Goal: Communication & Community: Answer question/provide support

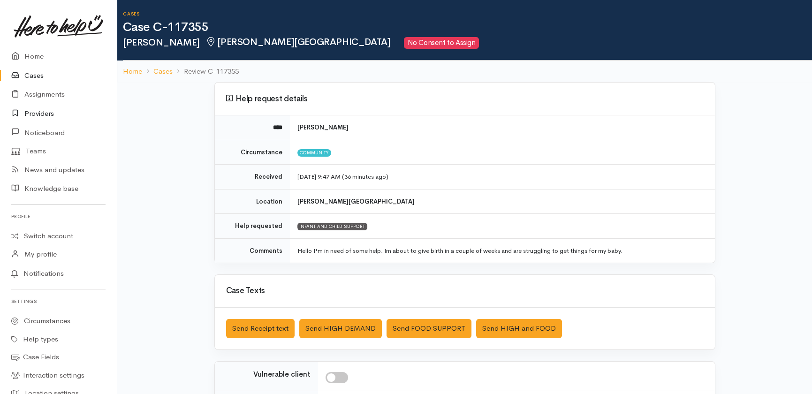
click at [42, 109] on link "Providers" at bounding box center [58, 113] width 117 height 19
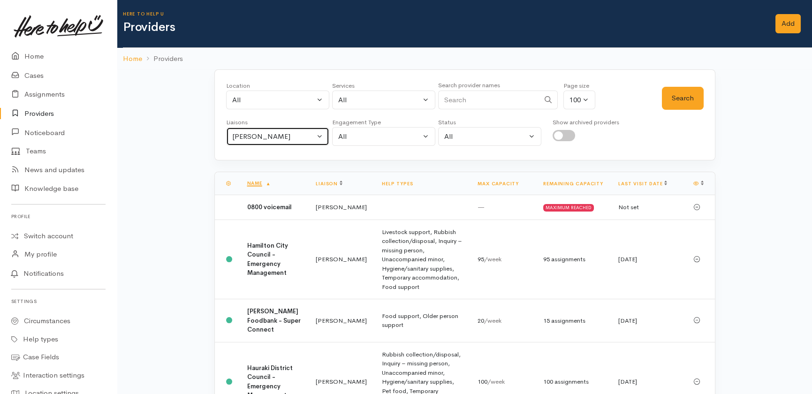
click at [295, 136] on div "Heather Moore" at bounding box center [273, 136] width 83 height 11
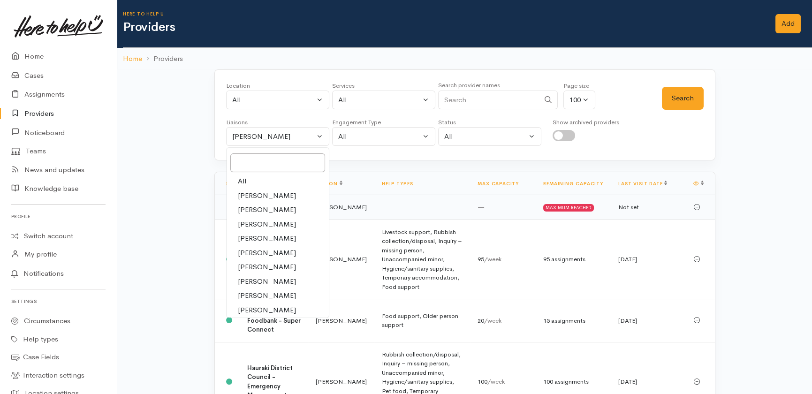
click at [385, 213] on td at bounding box center [422, 207] width 96 height 25
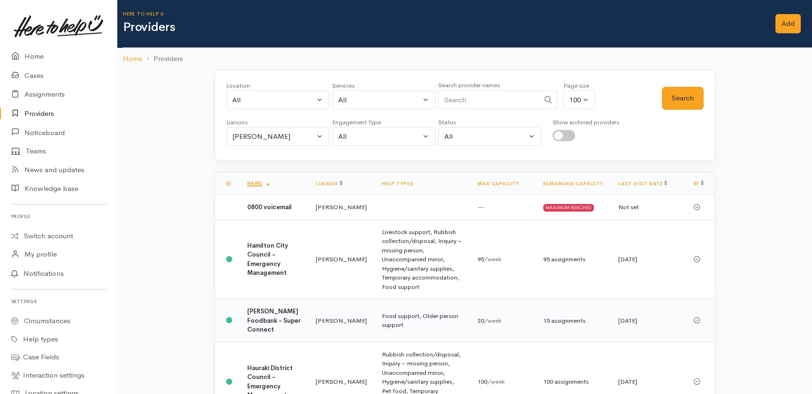
click at [253, 322] on b "[PERSON_NAME] Foodbank - Super Connect" at bounding box center [273, 320] width 53 height 26
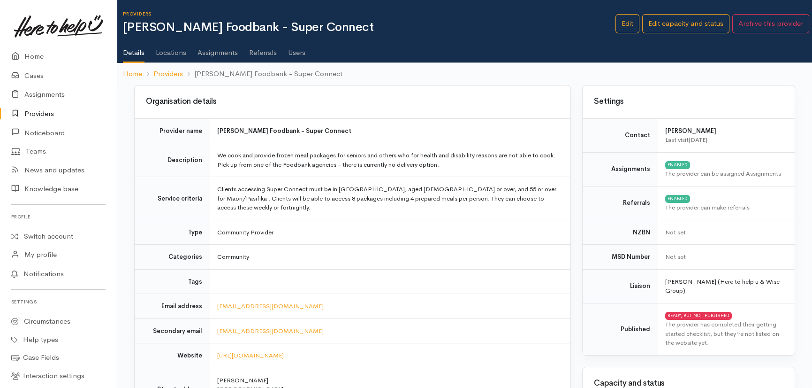
click at [214, 53] on link "Assignments" at bounding box center [218, 49] width 40 height 26
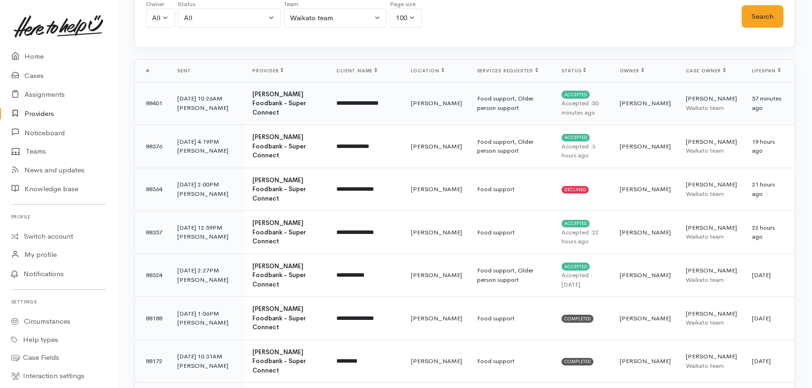
scroll to position [128, 0]
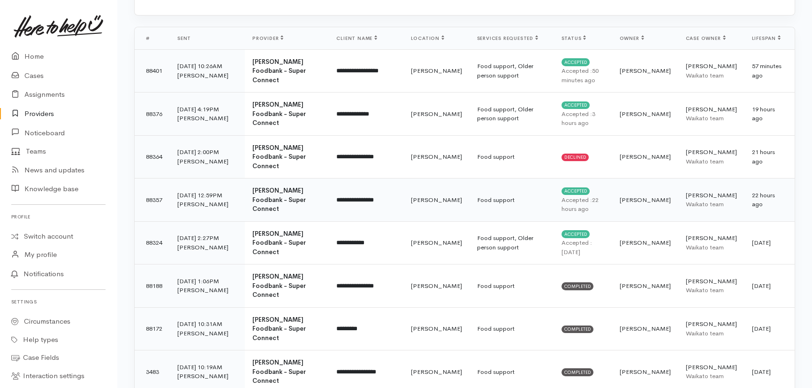
drag, startPoint x: 198, startPoint y: 198, endPoint x: 208, endPoint y: 175, distance: 25.0
click at [199, 198] on td "3 Sep 25 12:59PM Katarina Daly" at bounding box center [207, 199] width 75 height 43
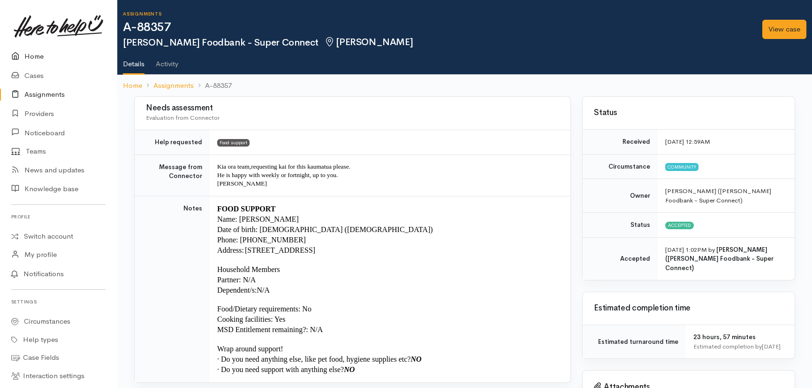
click at [28, 53] on link "Home" at bounding box center [58, 56] width 117 height 19
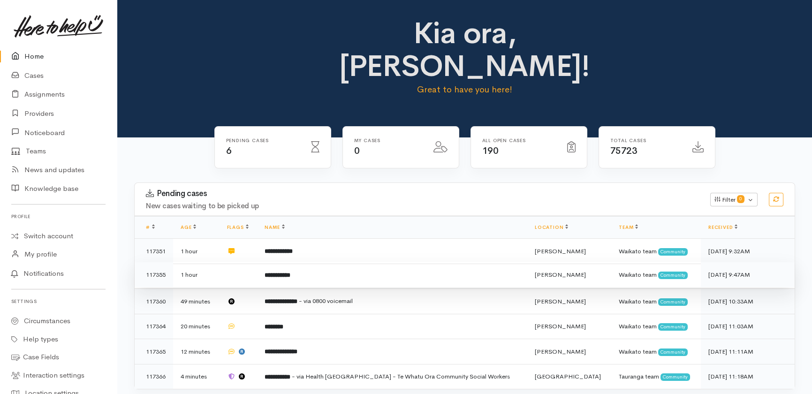
click at [255, 262] on td at bounding box center [239, 274] width 38 height 25
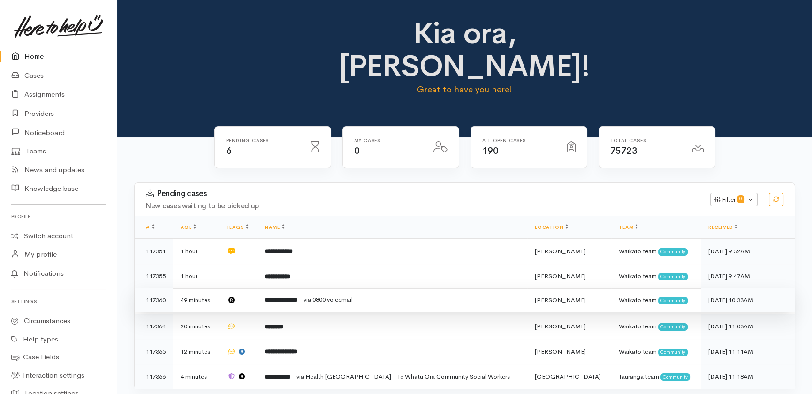
click at [258, 288] on td at bounding box center [239, 300] width 38 height 25
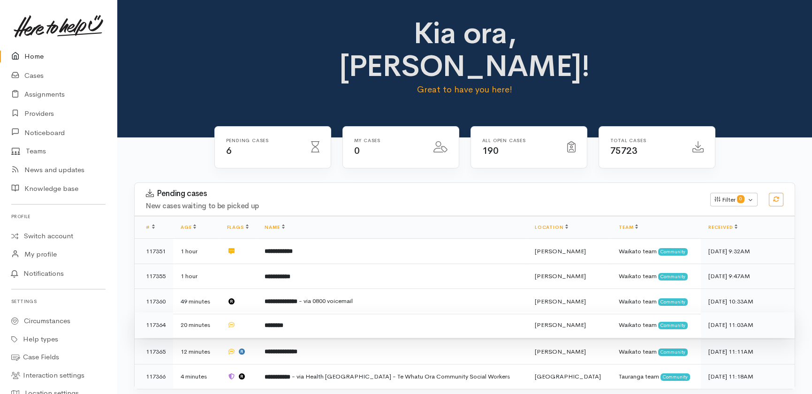
click at [256, 313] on td at bounding box center [239, 325] width 38 height 25
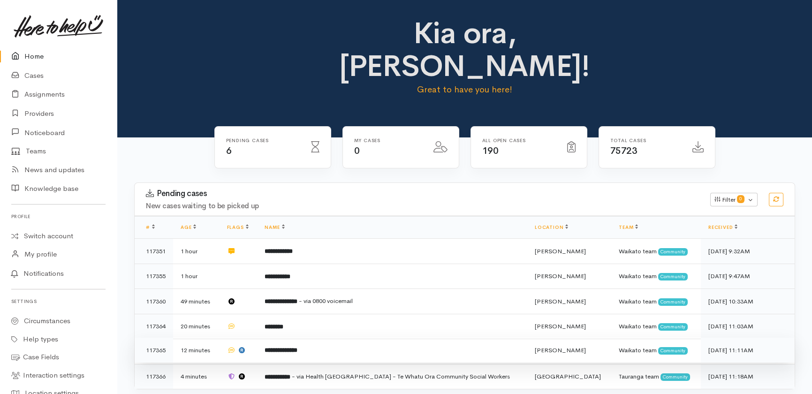
click at [258, 338] on td at bounding box center [239, 350] width 38 height 25
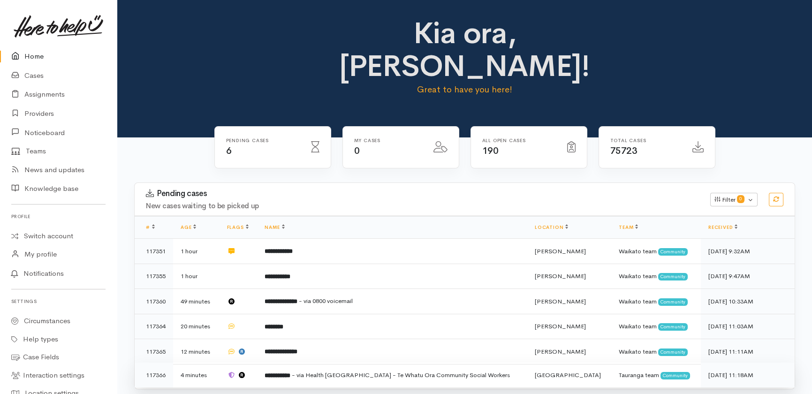
click at [258, 363] on td at bounding box center [239, 375] width 38 height 25
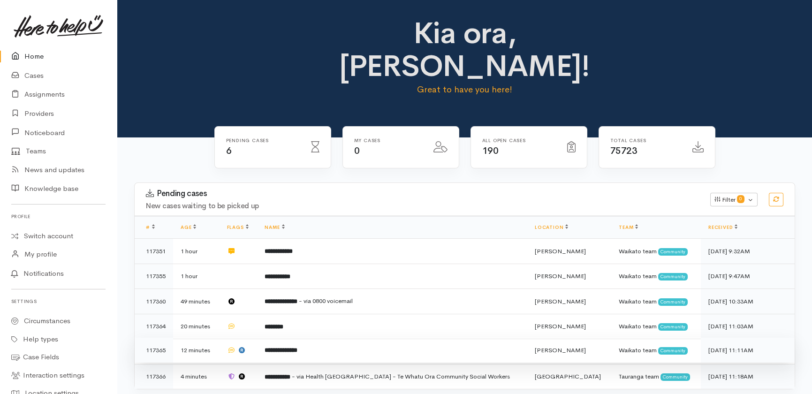
click at [298, 347] on b "**********" at bounding box center [281, 350] width 33 height 6
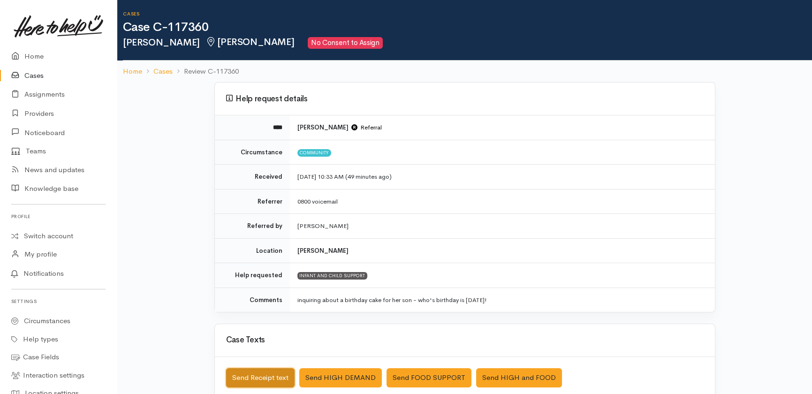
click at [253, 377] on button "Send Receipt text" at bounding box center [260, 377] width 69 height 19
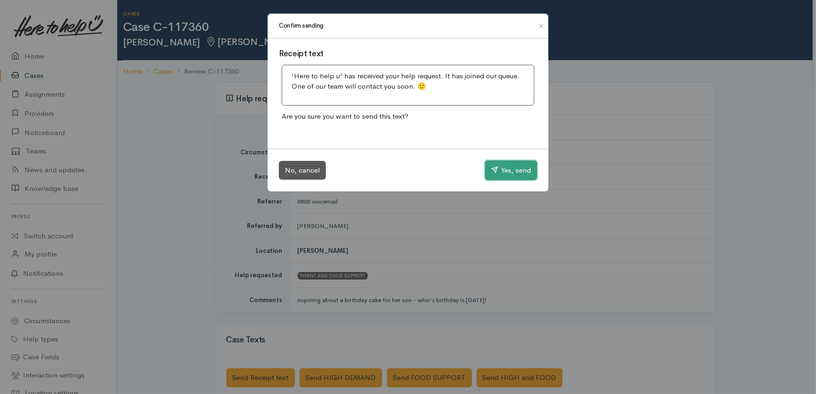
click at [514, 175] on button "Yes, send" at bounding box center [511, 170] width 52 height 20
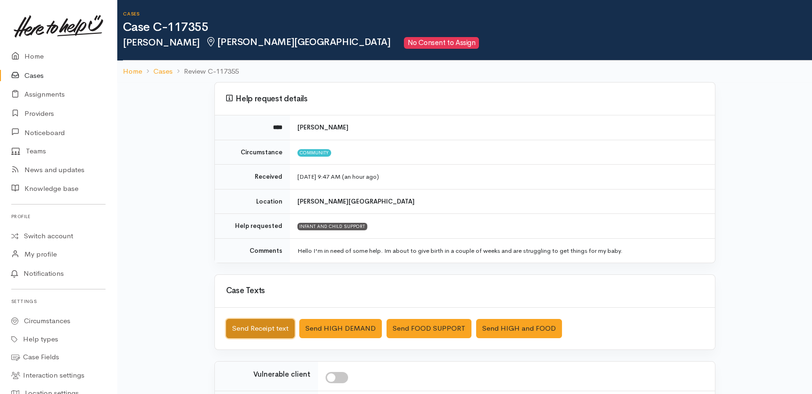
click at [267, 328] on button "Send Receipt text" at bounding box center [260, 328] width 69 height 19
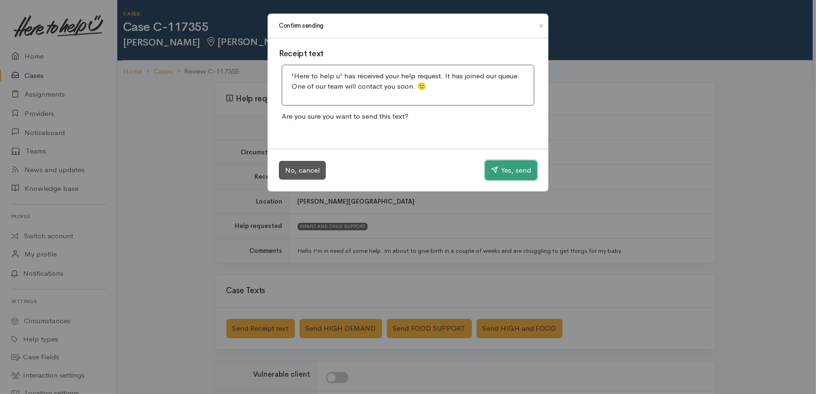
click at [509, 169] on button "Yes, send" at bounding box center [511, 170] width 52 height 20
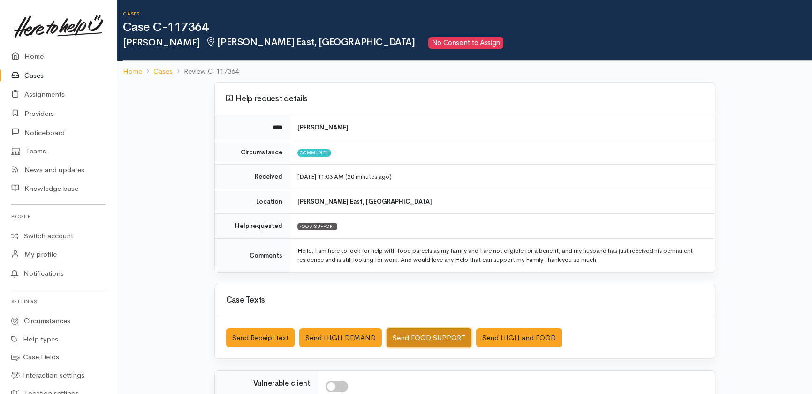
click at [428, 334] on button "Send FOOD SUPPORT" at bounding box center [429, 337] width 85 height 19
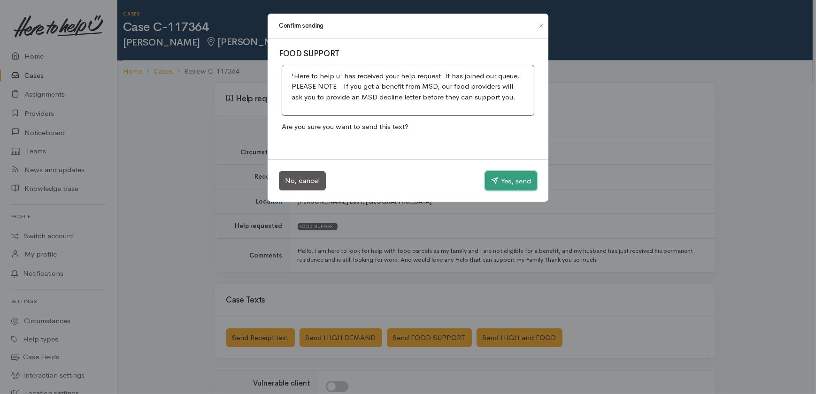
click at [516, 179] on button "Yes, send" at bounding box center [511, 181] width 52 height 20
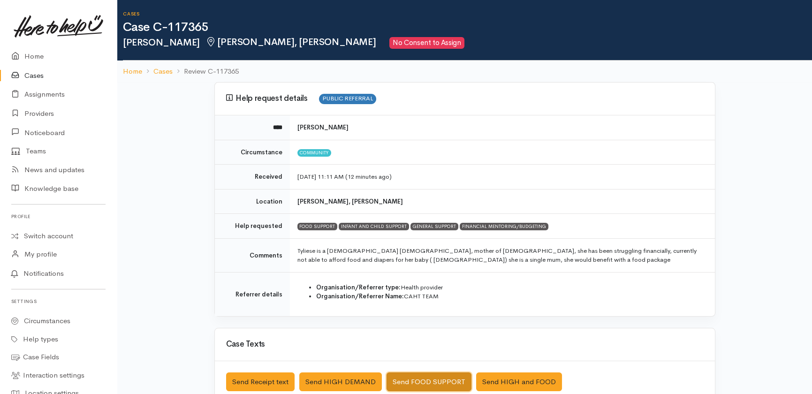
click at [418, 379] on button "Send FOOD SUPPORT" at bounding box center [429, 382] width 85 height 19
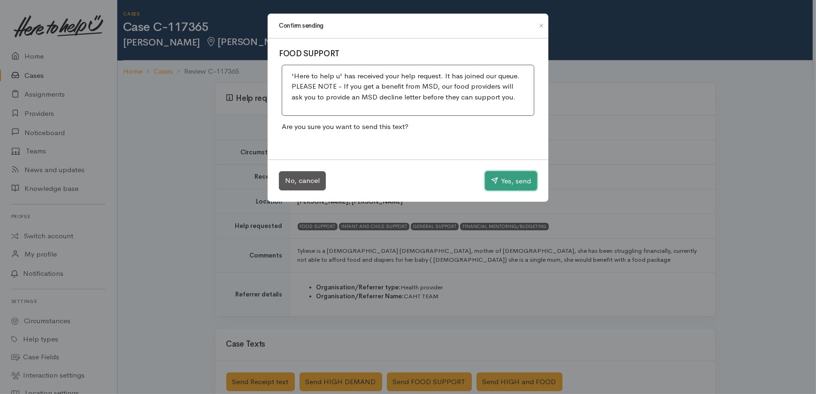
click at [519, 177] on button "Yes, send" at bounding box center [511, 181] width 52 height 20
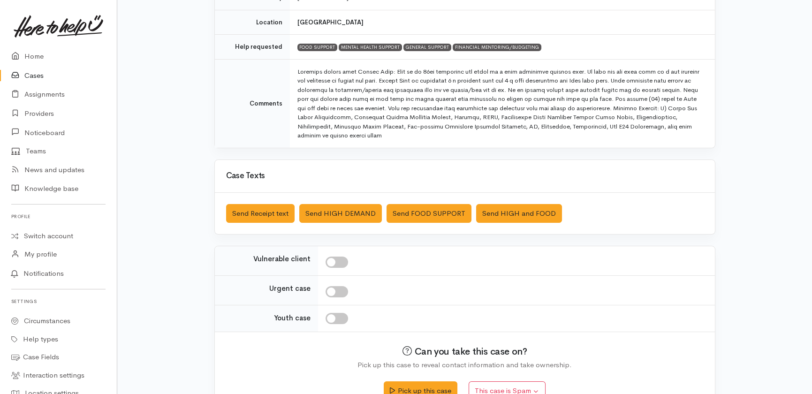
scroll to position [251, 0]
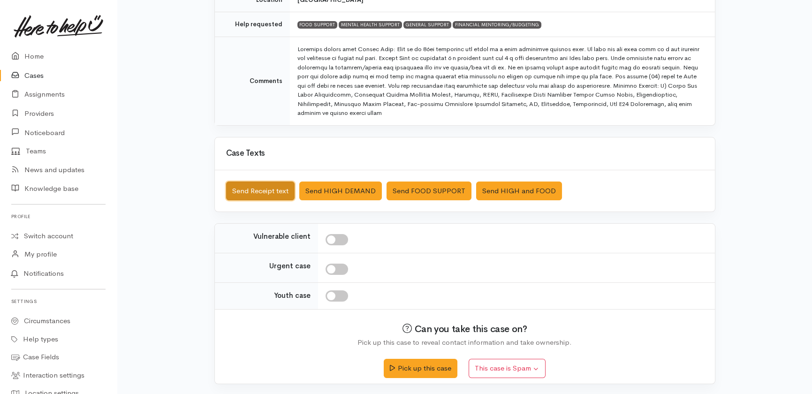
click at [244, 188] on button "Send Receipt text" at bounding box center [260, 191] width 69 height 19
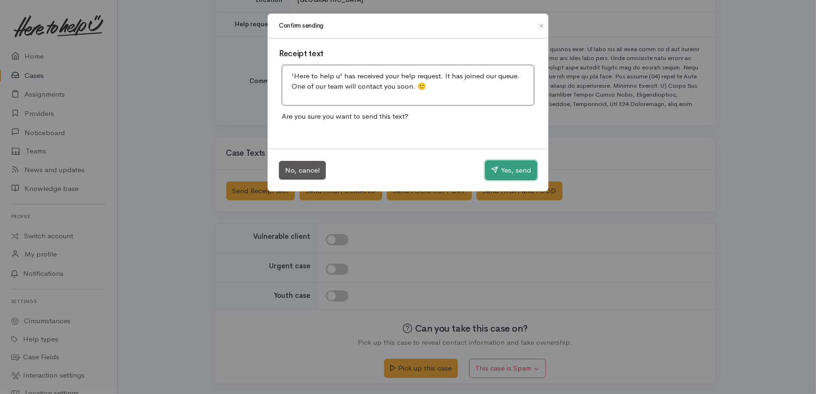
click at [515, 170] on button "Yes, send" at bounding box center [511, 170] width 52 height 20
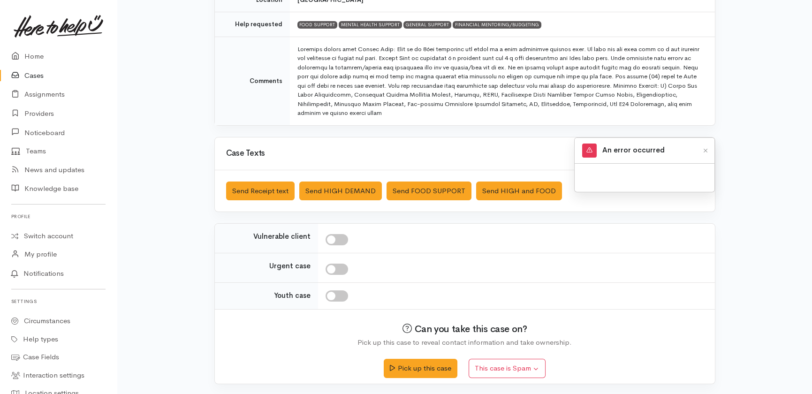
click at [337, 236] on input "checkbox" at bounding box center [337, 239] width 23 height 11
checkbox input "true"
click at [33, 50] on link "Home" at bounding box center [58, 56] width 117 height 19
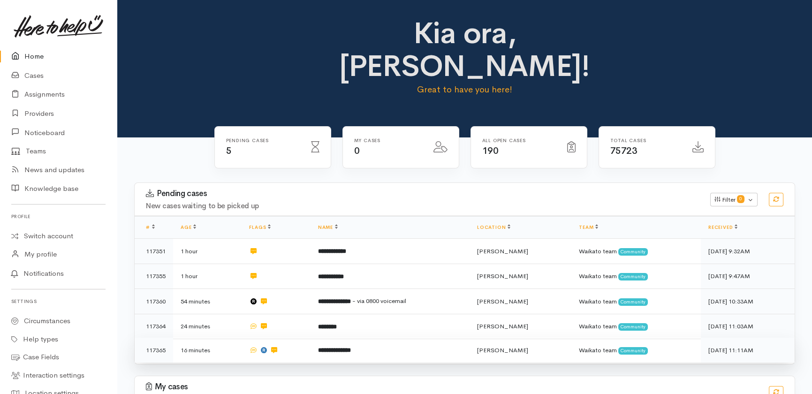
click at [330, 347] on b "**********" at bounding box center [334, 350] width 33 height 6
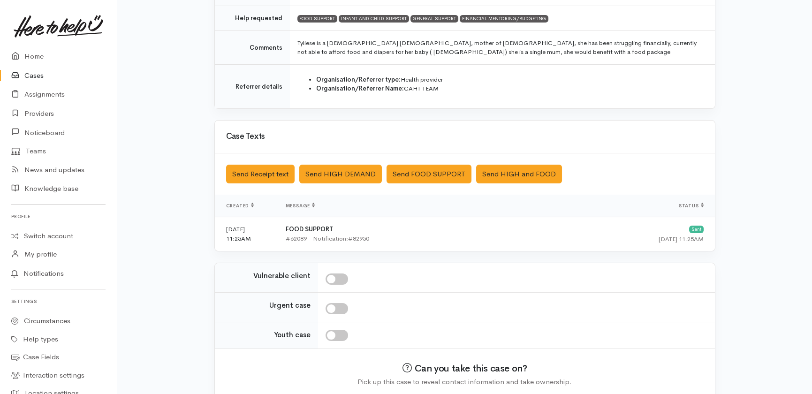
scroll to position [213, 0]
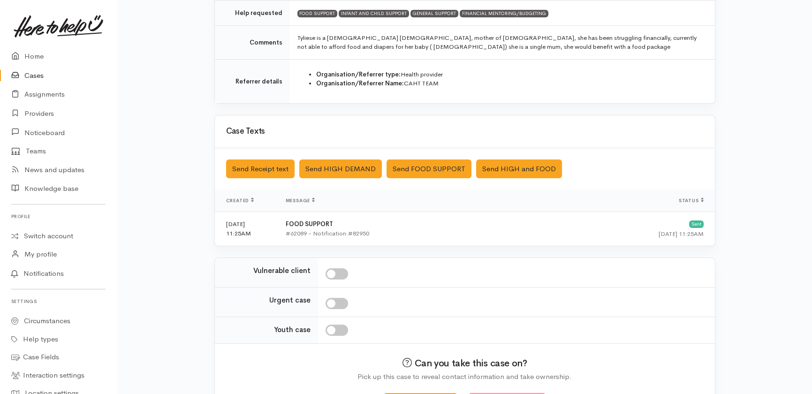
click at [342, 272] on input "checkbox" at bounding box center [337, 273] width 23 height 11
checkbox input "true"
click at [342, 302] on input "checkbox" at bounding box center [337, 303] width 23 height 11
checkbox input "true"
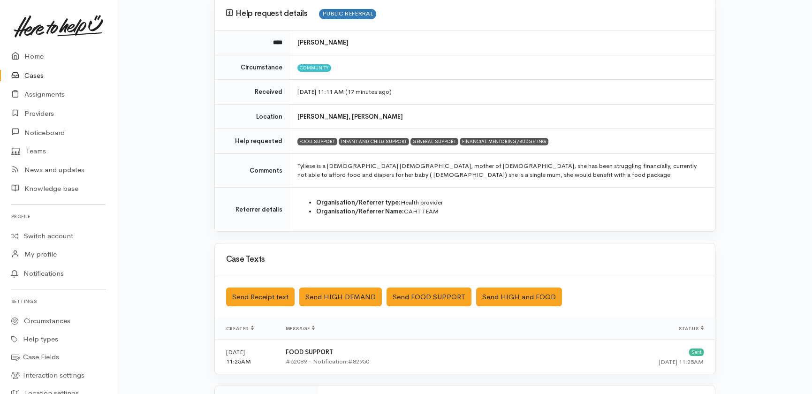
scroll to position [42, 0]
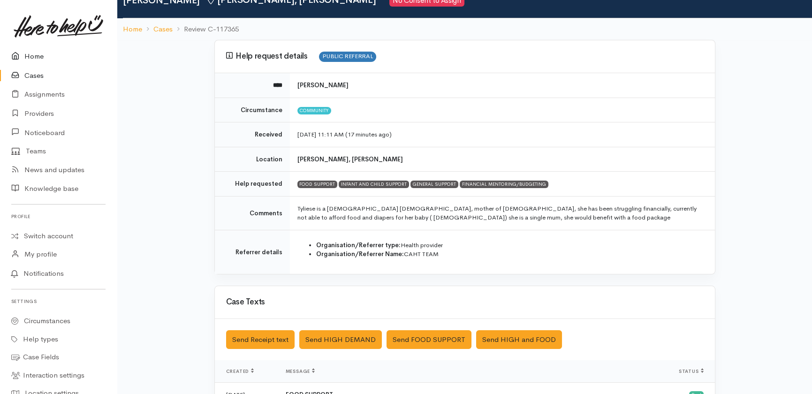
click at [38, 51] on link "Home" at bounding box center [58, 56] width 117 height 19
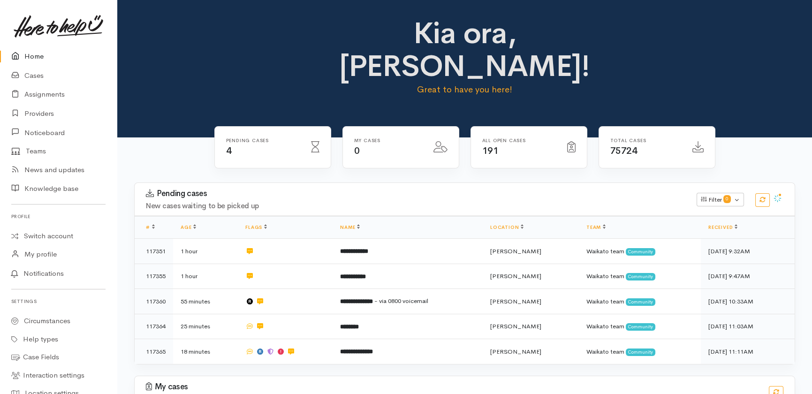
click at [31, 57] on link "Home" at bounding box center [58, 56] width 117 height 19
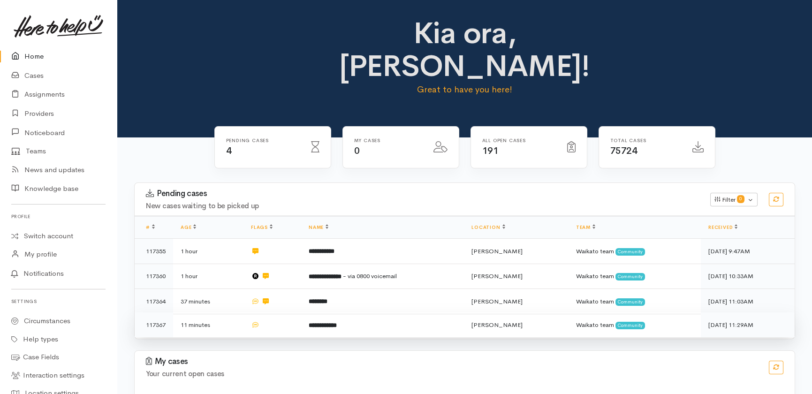
click at [298, 313] on td at bounding box center [273, 325] width 58 height 25
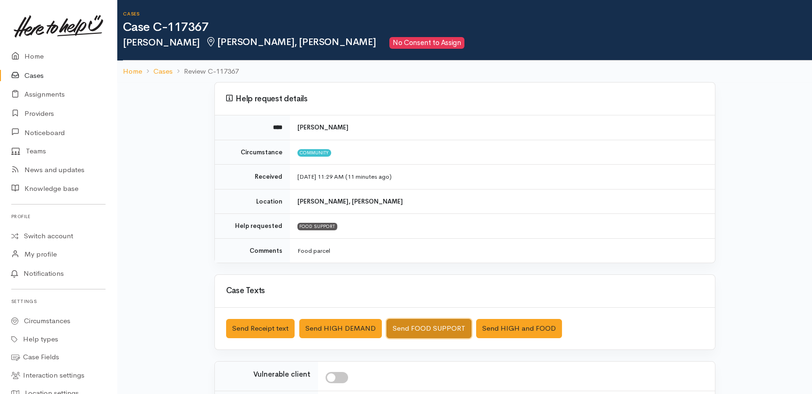
click at [418, 328] on button "Send FOOD SUPPORT" at bounding box center [429, 328] width 85 height 19
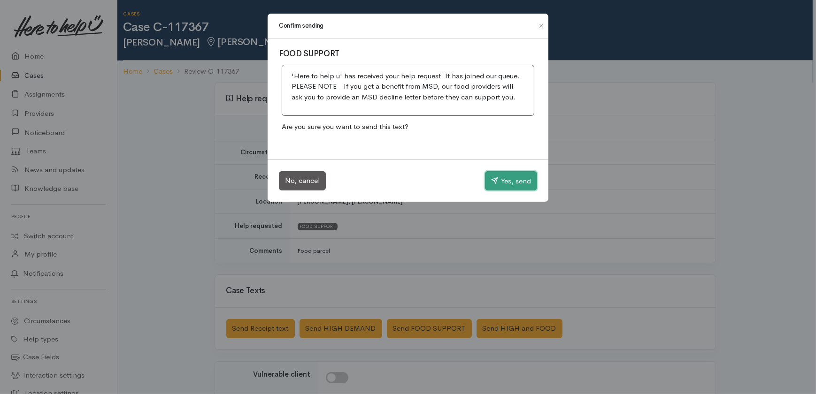
click at [514, 178] on button "Yes, send" at bounding box center [511, 181] width 52 height 20
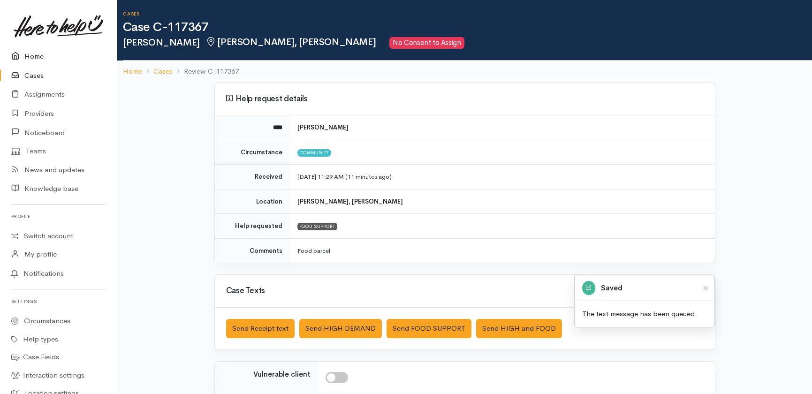
click at [36, 56] on link "Home" at bounding box center [58, 56] width 117 height 19
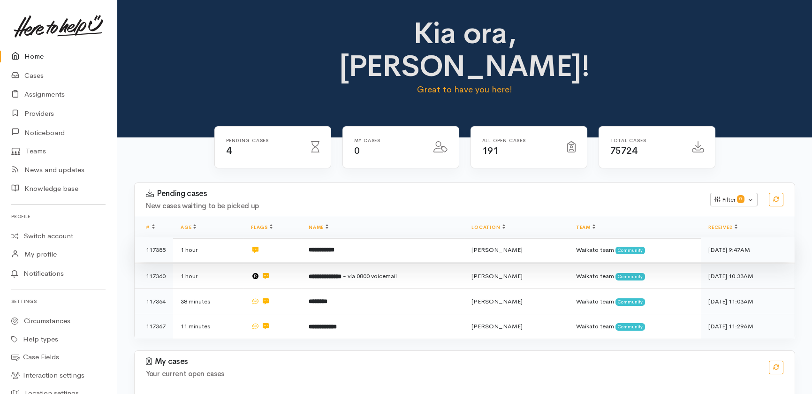
click at [335, 247] on b "**********" at bounding box center [322, 250] width 26 height 6
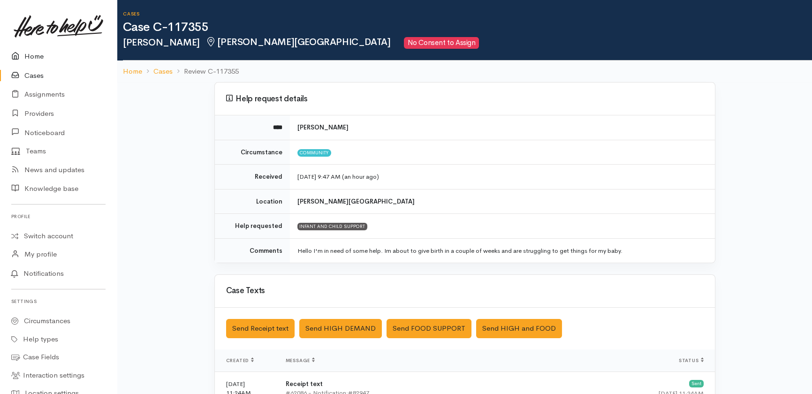
click at [29, 57] on link "Home" at bounding box center [58, 56] width 117 height 19
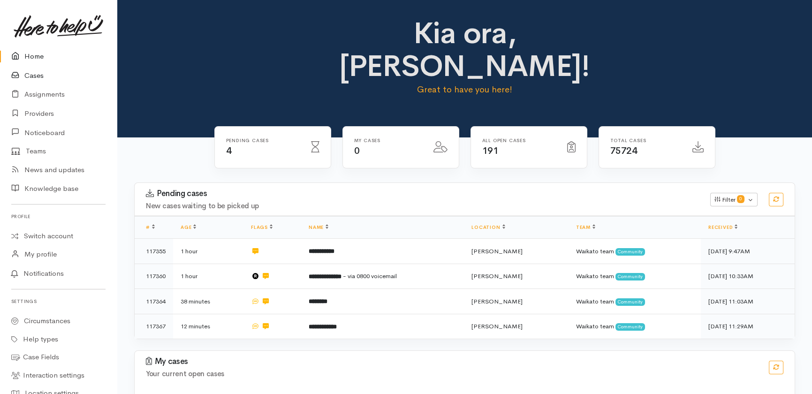
click at [34, 75] on link "Cases" at bounding box center [58, 75] width 117 height 19
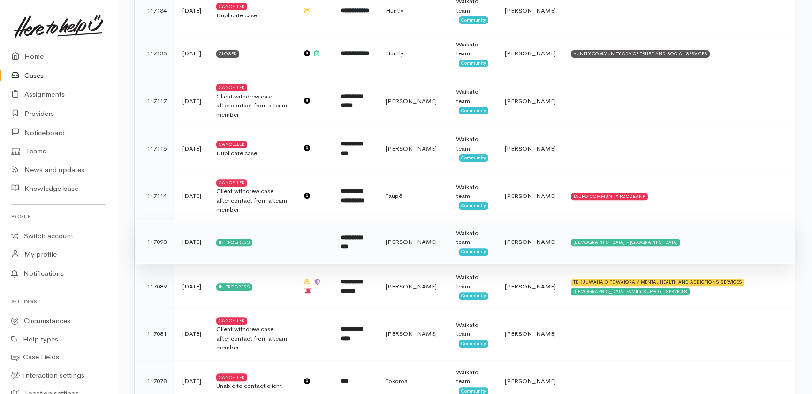
scroll to position [1152, 0]
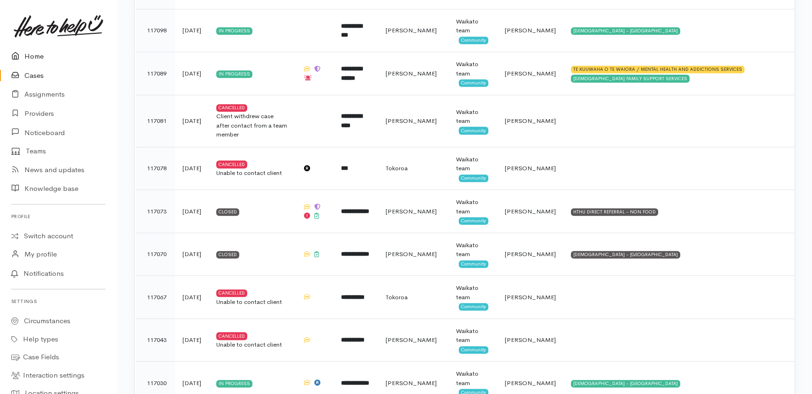
drag, startPoint x: 33, startPoint y: 52, endPoint x: 39, endPoint y: 58, distance: 8.3
click at [33, 52] on link "Home" at bounding box center [58, 56] width 117 height 19
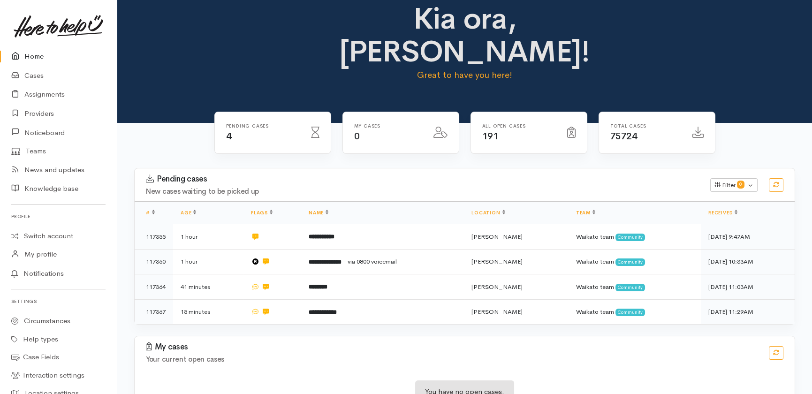
scroll to position [23, 0]
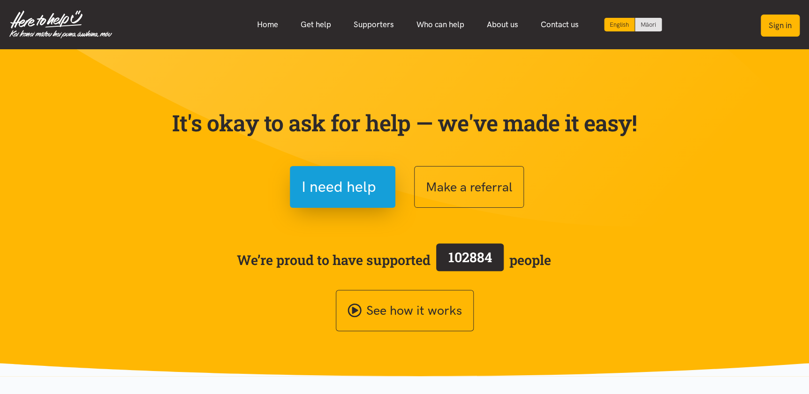
click at [790, 24] on button "Sign in" at bounding box center [780, 26] width 39 height 22
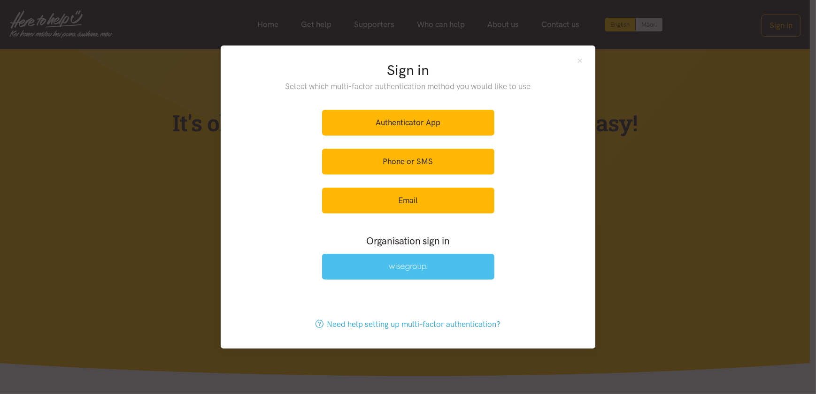
drag, startPoint x: 387, startPoint y: 270, endPoint x: 372, endPoint y: 278, distance: 17.2
click at [387, 270] on link at bounding box center [408, 267] width 172 height 26
click at [380, 270] on link at bounding box center [408, 267] width 172 height 26
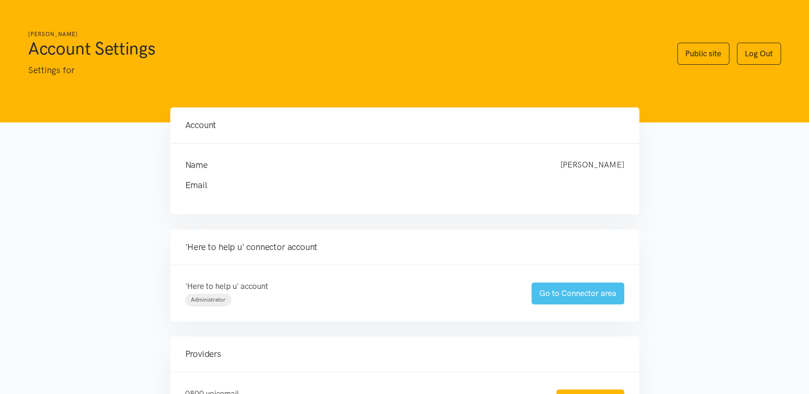
click at [578, 286] on link "Go to Connector area" at bounding box center [578, 293] width 93 height 22
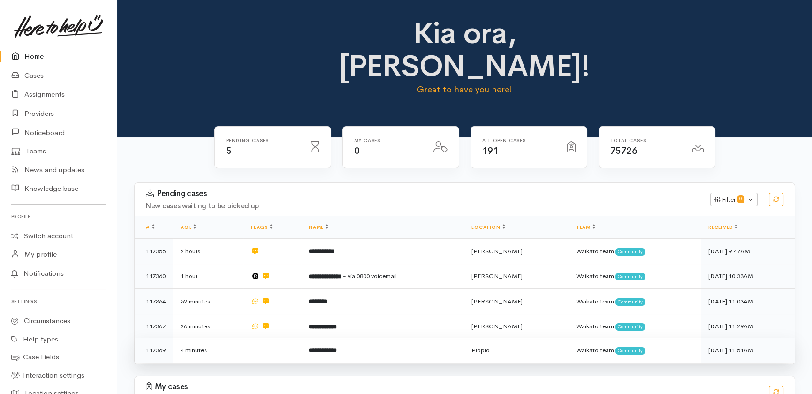
click at [265, 338] on td at bounding box center [273, 350] width 58 height 25
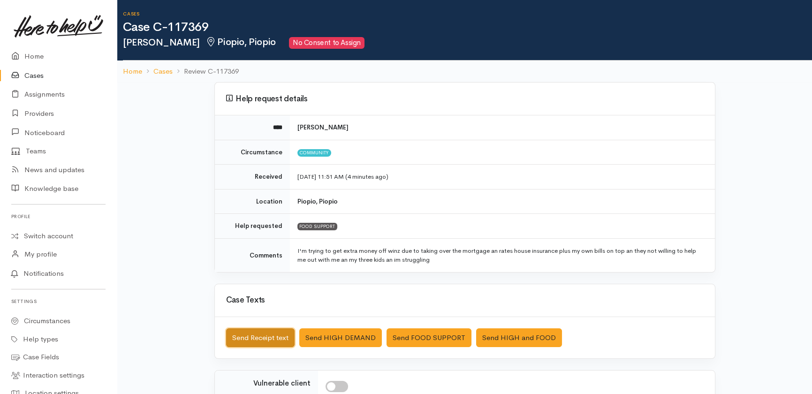
click at [263, 337] on button "Send Receipt text" at bounding box center [260, 337] width 69 height 19
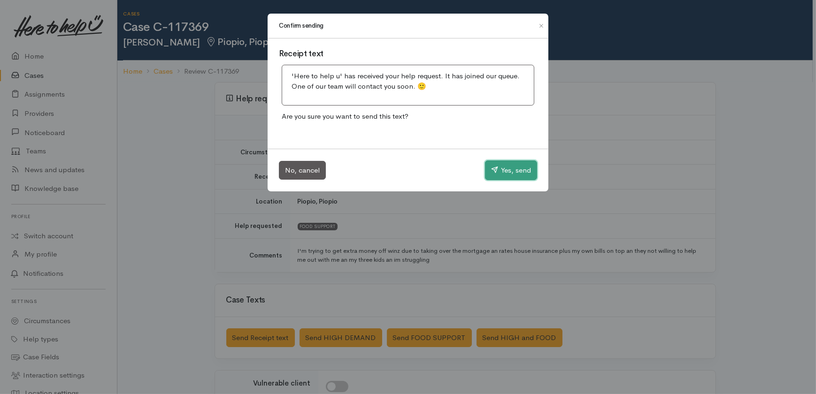
click at [511, 169] on button "Yes, send" at bounding box center [511, 170] width 52 height 20
